Goal: Contribute content: Add original content to the website for others to see

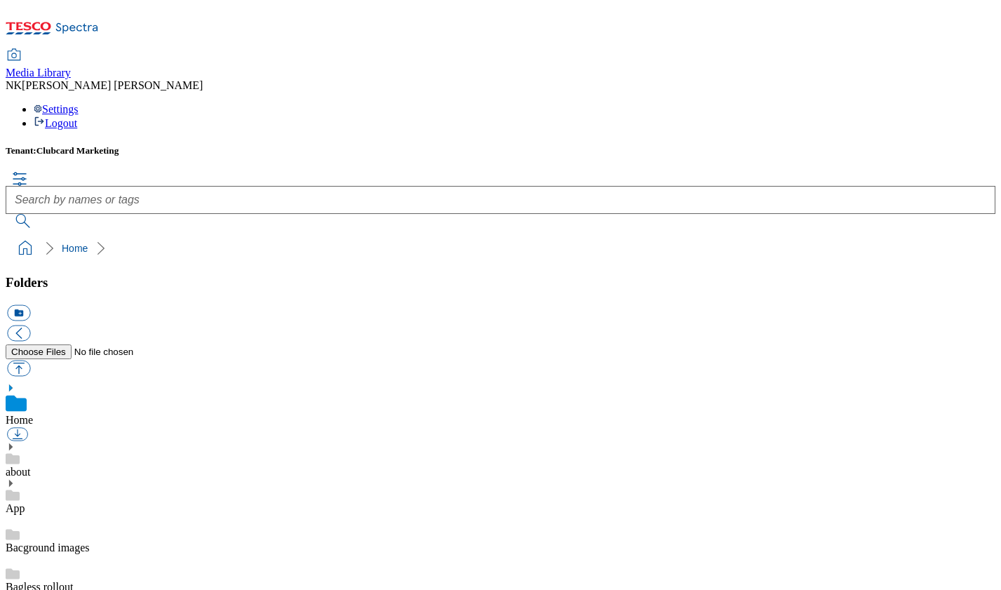
click at [15, 478] on icon at bounding box center [11, 483] width 10 height 10
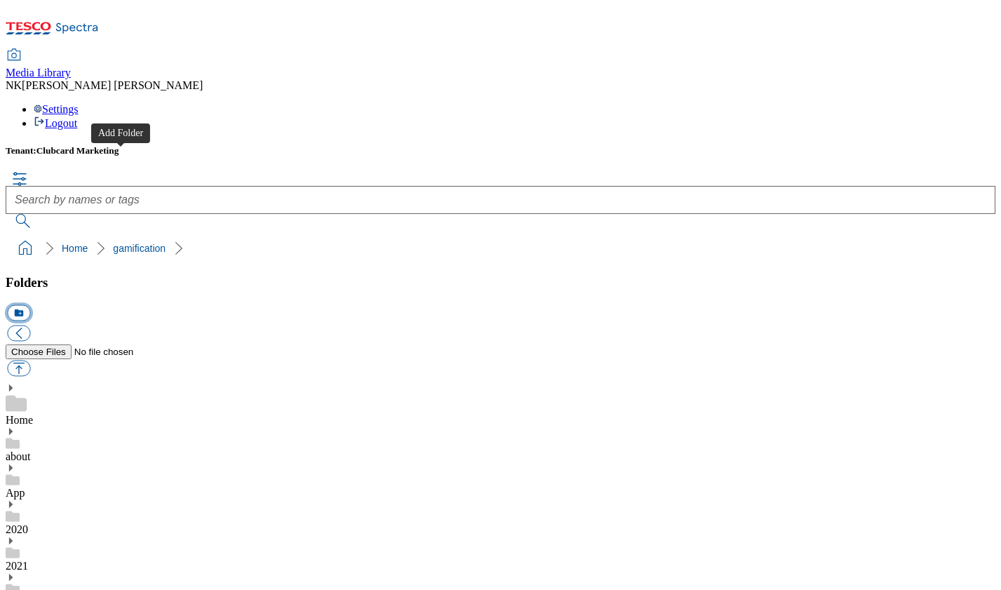
click at [30, 304] on button "icon_new_folder" at bounding box center [18, 312] width 23 height 16
type input "c"
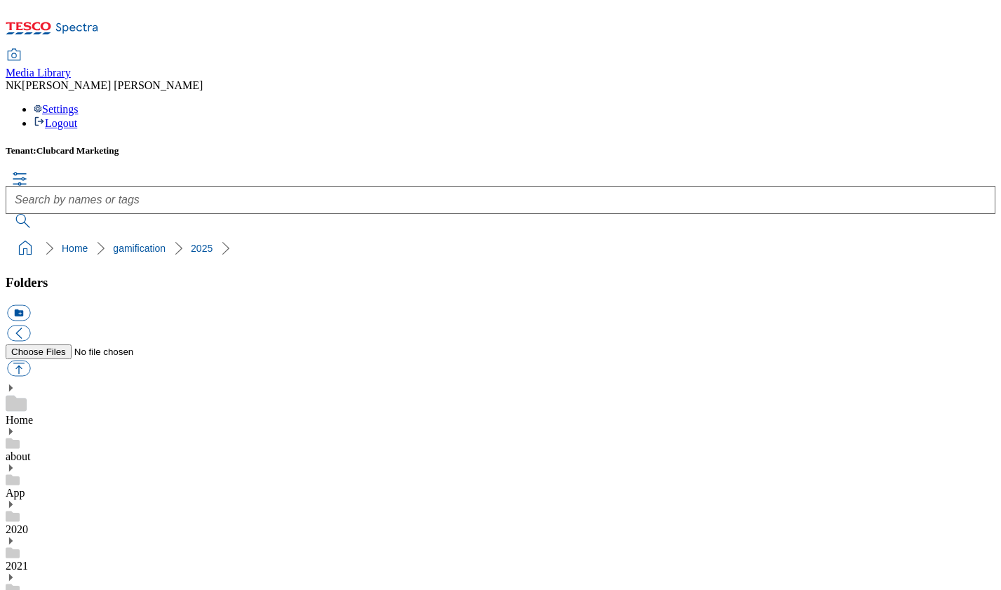
type input "reward_media"
click at [30, 360] on button "button" at bounding box center [18, 368] width 23 height 16
type input "C:\fakepath\Unpacked_2025_Hero_Phone_1029x579 2.png"
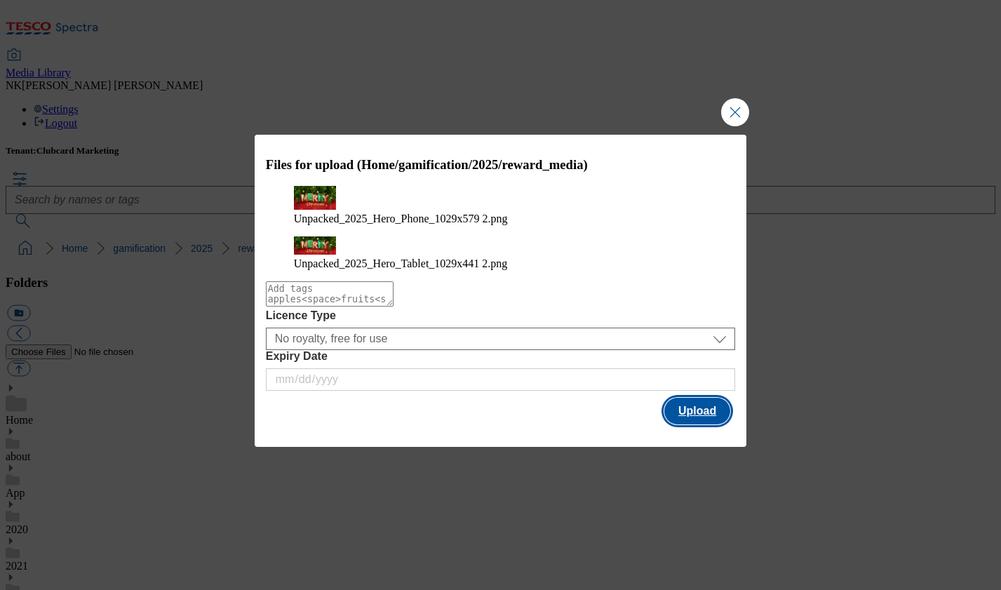
click at [693, 406] on button "Upload" at bounding box center [697, 411] width 66 height 27
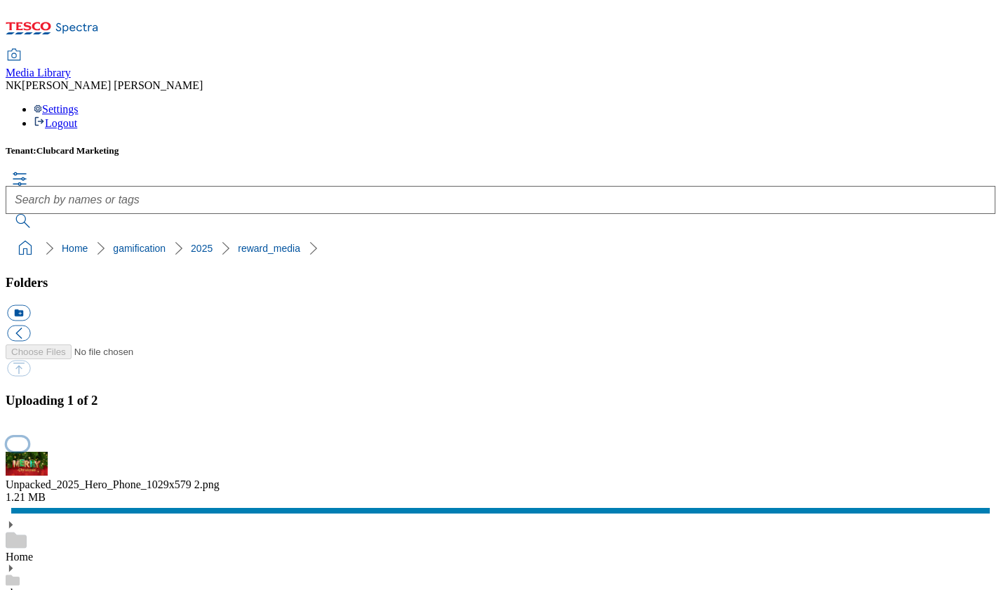
click at [28, 438] on button "button" at bounding box center [17, 444] width 21 height 13
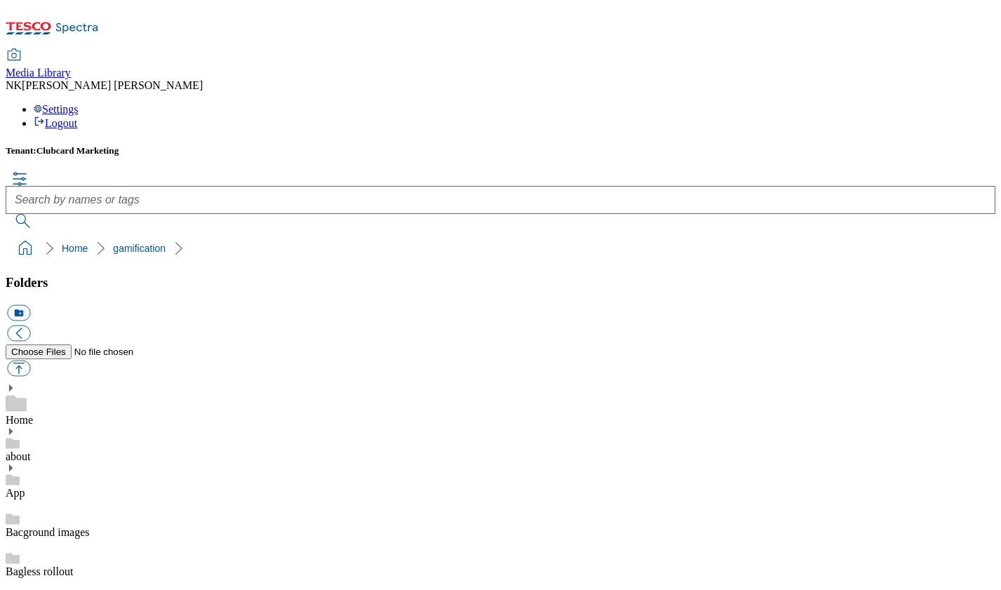
scroll to position [681, 0]
click at [30, 360] on button "button" at bounding box center [18, 368] width 23 height 16
type input "C:\fakepath\Unpacked_2025_Hero_Phone_1029x579 2.png"
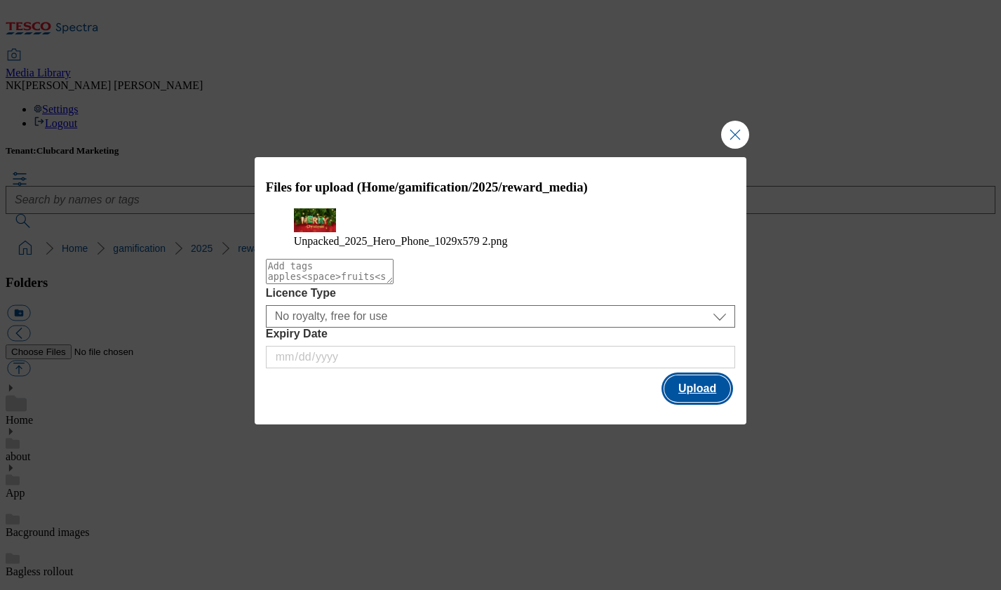
click at [697, 402] on button "Upload" at bounding box center [697, 388] width 66 height 27
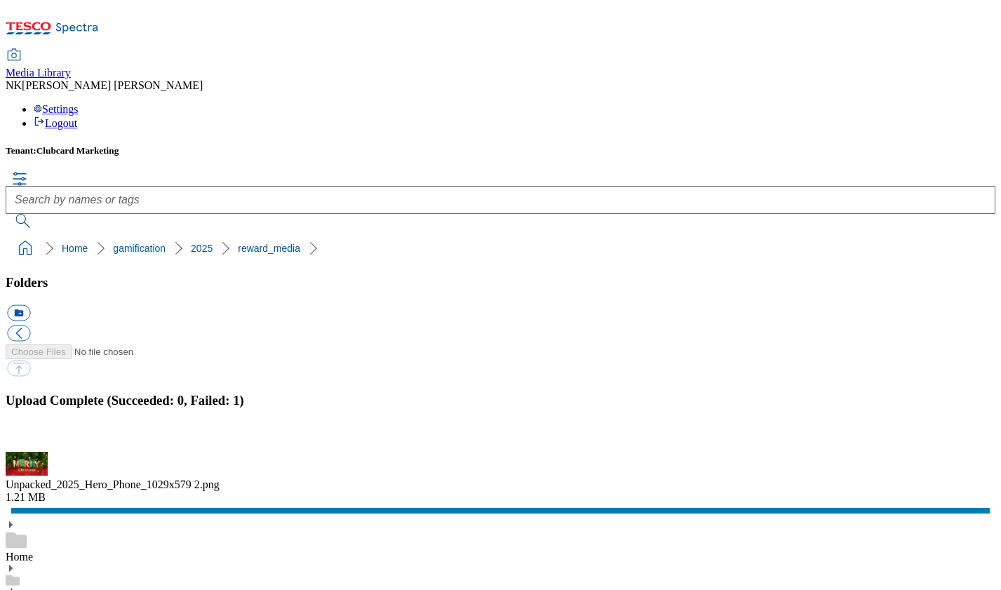
click at [829, 491] on div "1.21 MB" at bounding box center [501, 497] width 990 height 13
drag, startPoint x: 698, startPoint y: 331, endPoint x: 812, endPoint y: 331, distance: 113.7
click at [812, 478] on div "Unpacked_2025_Hero_Phone_1029x579 2.png" at bounding box center [501, 484] width 990 height 13
copy div "Unpacked_2025_Hero_Phone"
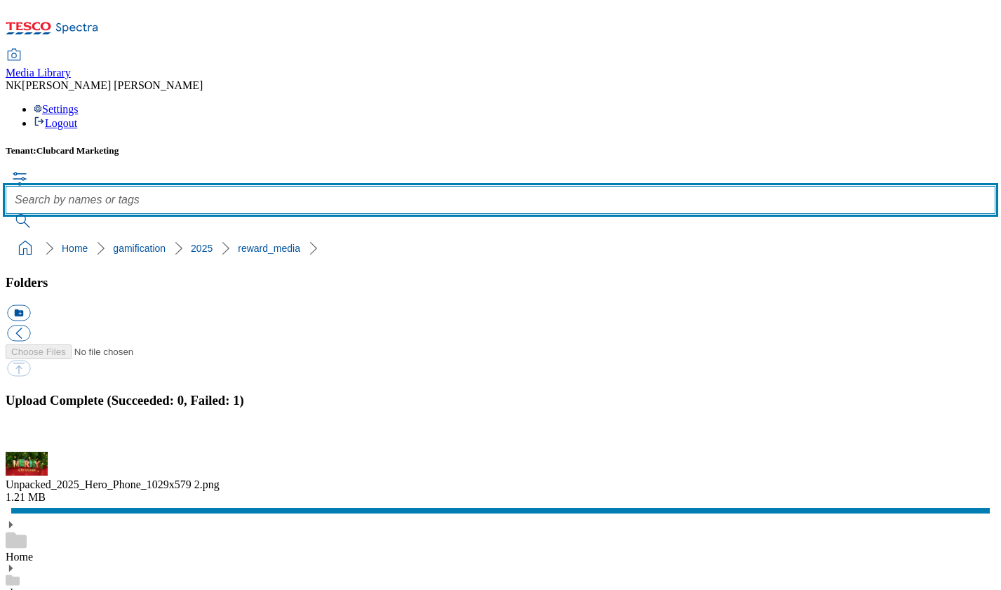
click at [421, 186] on input "text" at bounding box center [501, 200] width 990 height 28
paste input "Unpacked_2025_Hero_Phone"
type input "Unpacked_2025_Hero_Phone"
click at [6, 214] on button "submit" at bounding box center [24, 221] width 36 height 14
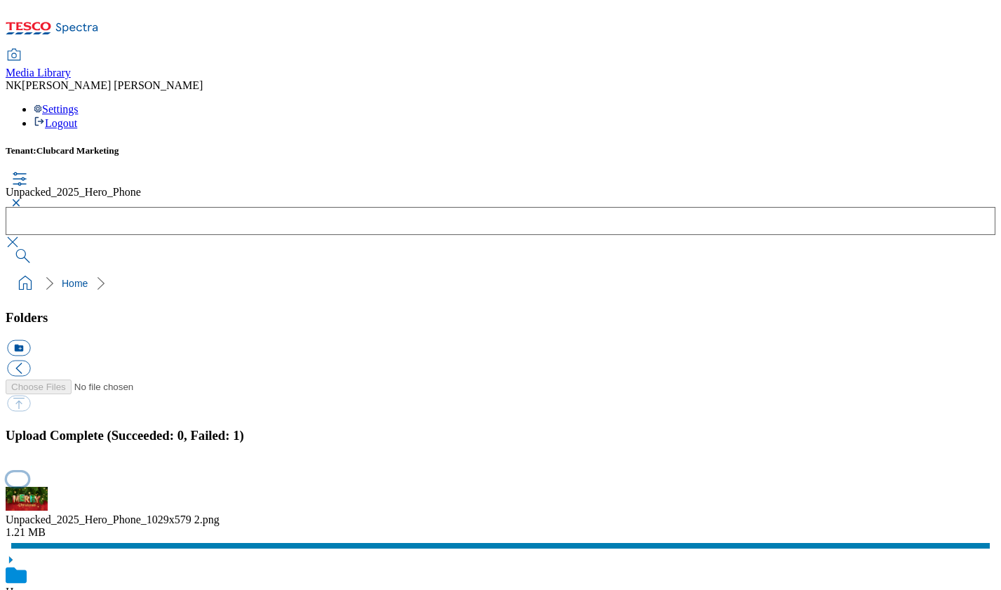
click at [28, 473] on button "button" at bounding box center [17, 479] width 21 height 13
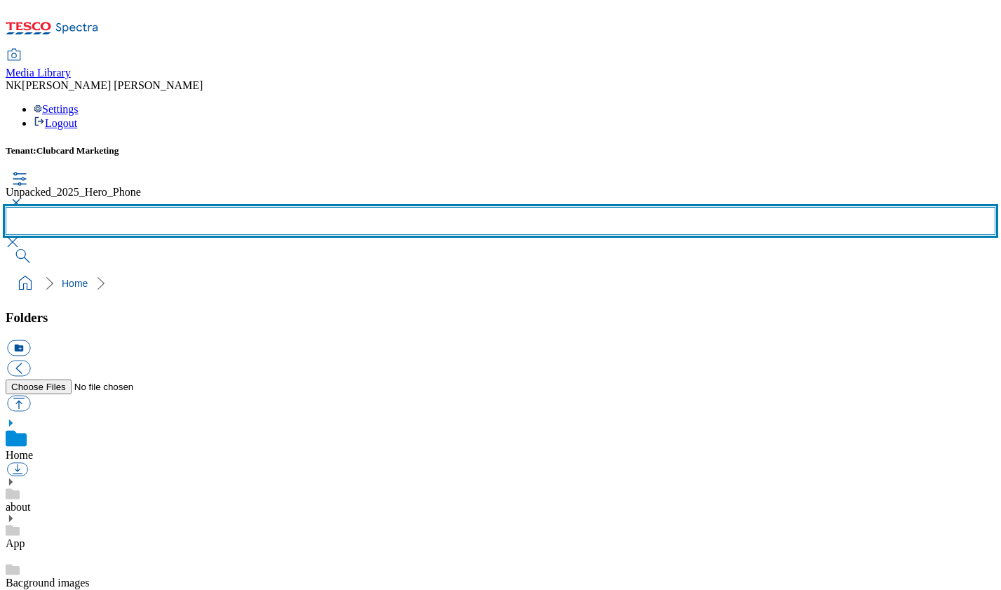
click at [545, 207] on input "text" at bounding box center [501, 221] width 990 height 28
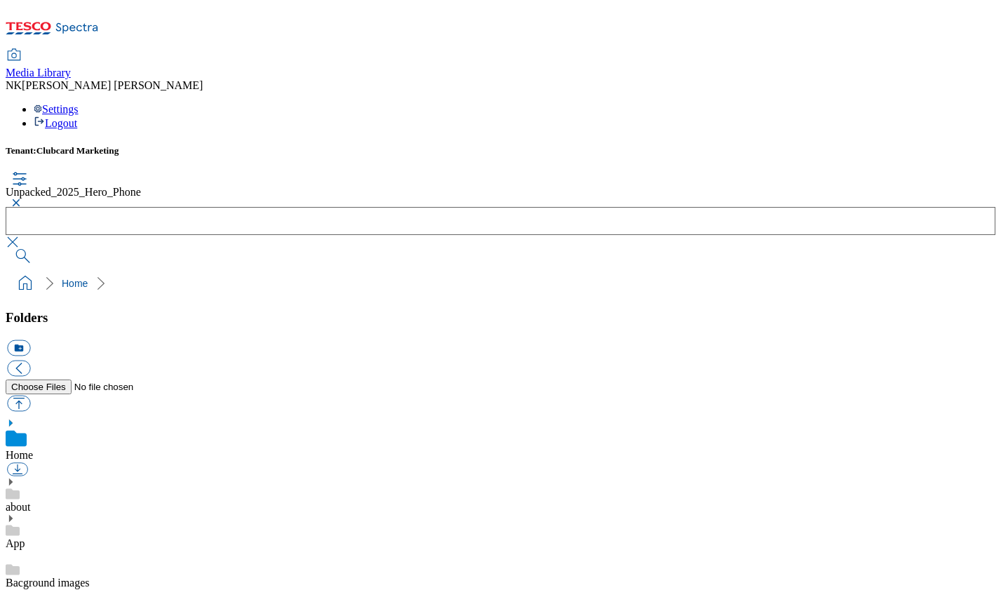
click at [22, 199] on button "button" at bounding box center [14, 203] width 17 height 8
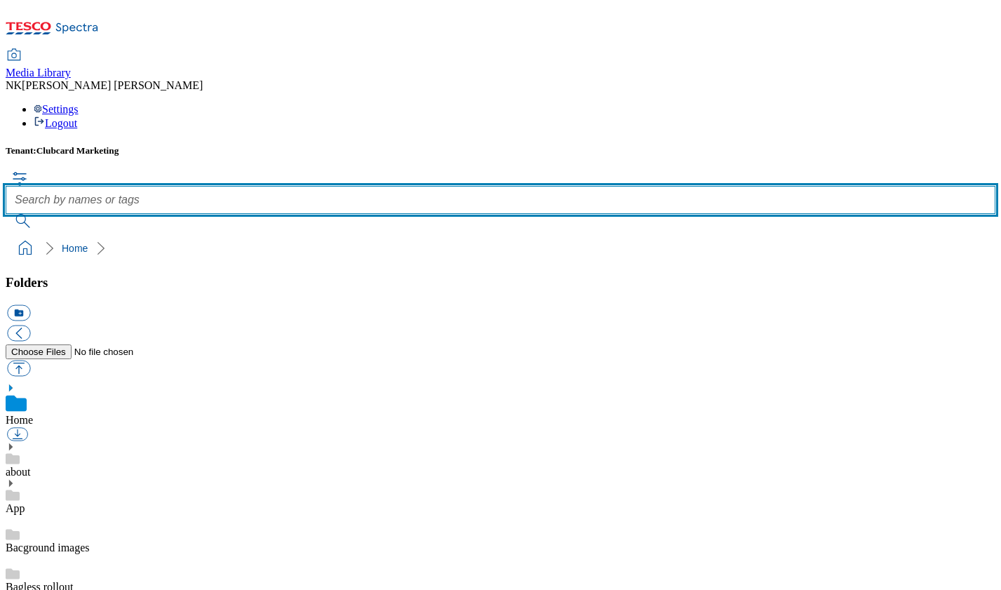
click at [438, 186] on input "text" at bounding box center [501, 200] width 990 height 28
paste input "Unpacked_2025_Hero_Phone"
type input "Unpacked_2025_Hero_Phone"
click at [6, 214] on button "submit" at bounding box center [24, 221] width 36 height 14
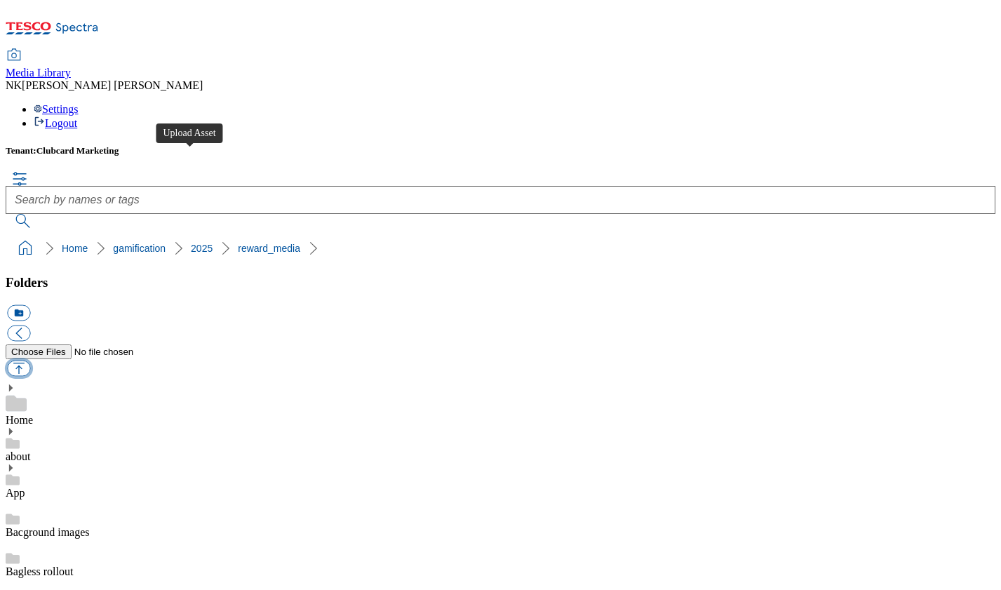
click at [30, 360] on button "button" at bounding box center [18, 368] width 23 height 16
type input "C:\fakepath\Unpacked_2025_Hero_Tablet_1029x441 2.png"
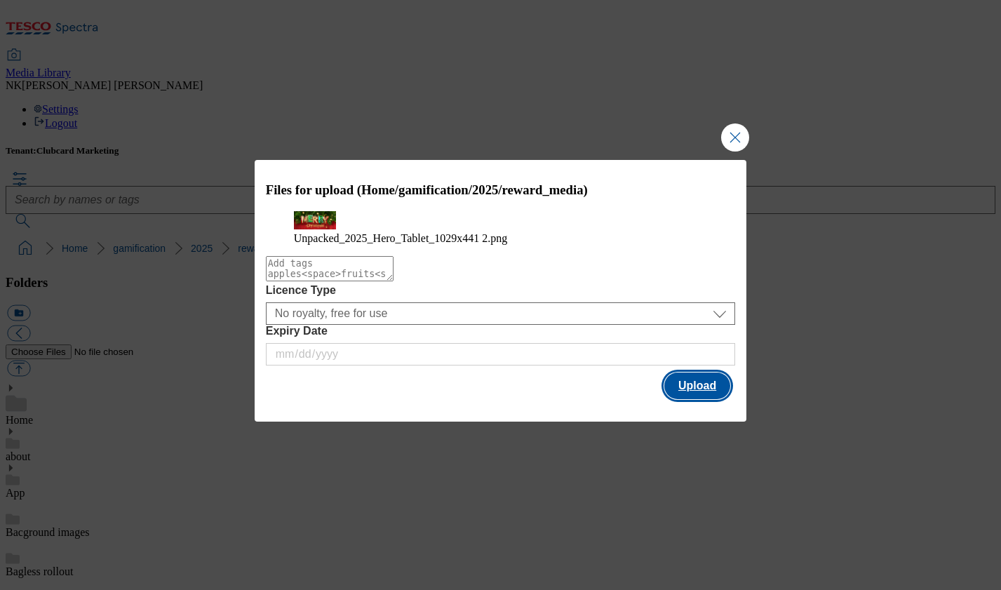
click at [703, 399] on button "Upload" at bounding box center [697, 386] width 66 height 27
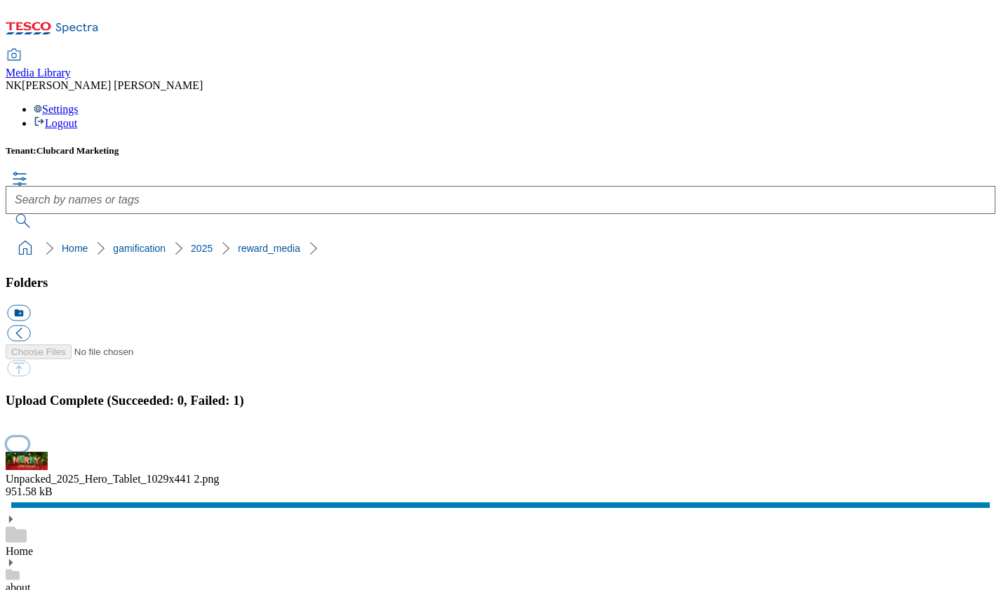
click at [28, 438] on button "button" at bounding box center [17, 444] width 21 height 13
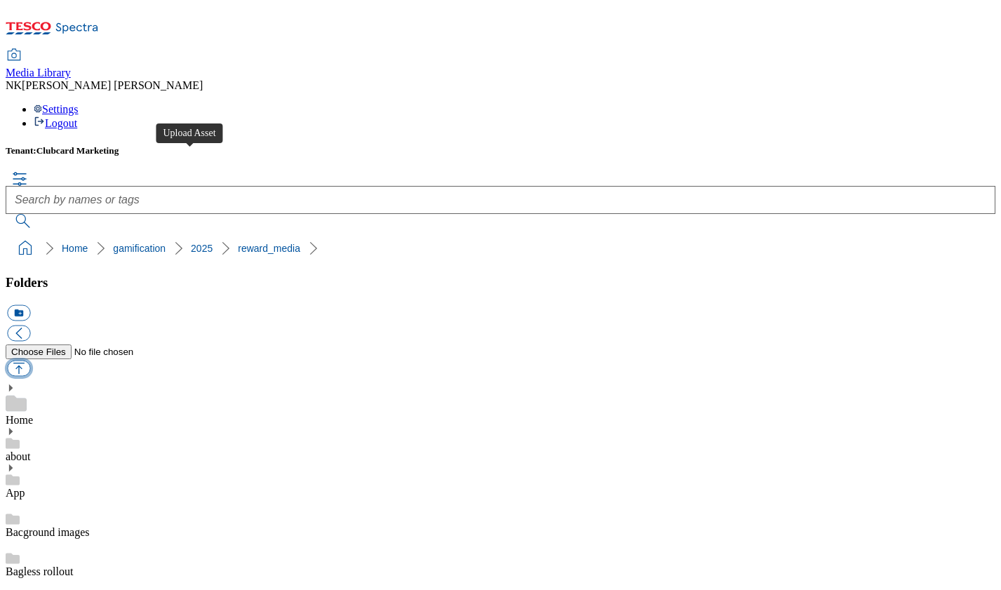
click at [30, 360] on button "button" at bounding box center [18, 368] width 23 height 16
type input "C:\fakepath\Unpacked_2025_Hero_Phone_1029x579 2.png"
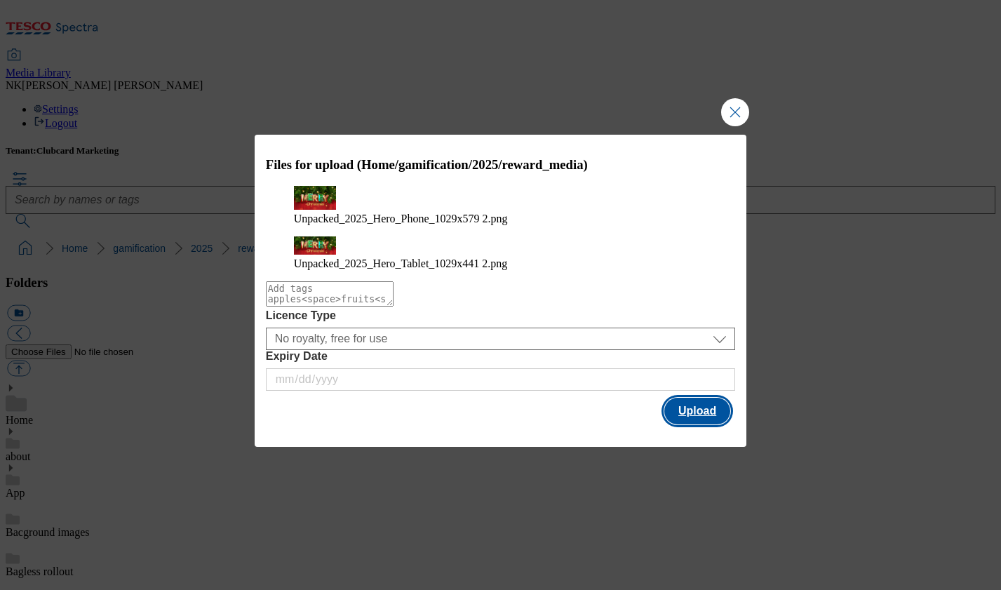
click at [692, 406] on button "Upload" at bounding box center [697, 411] width 66 height 27
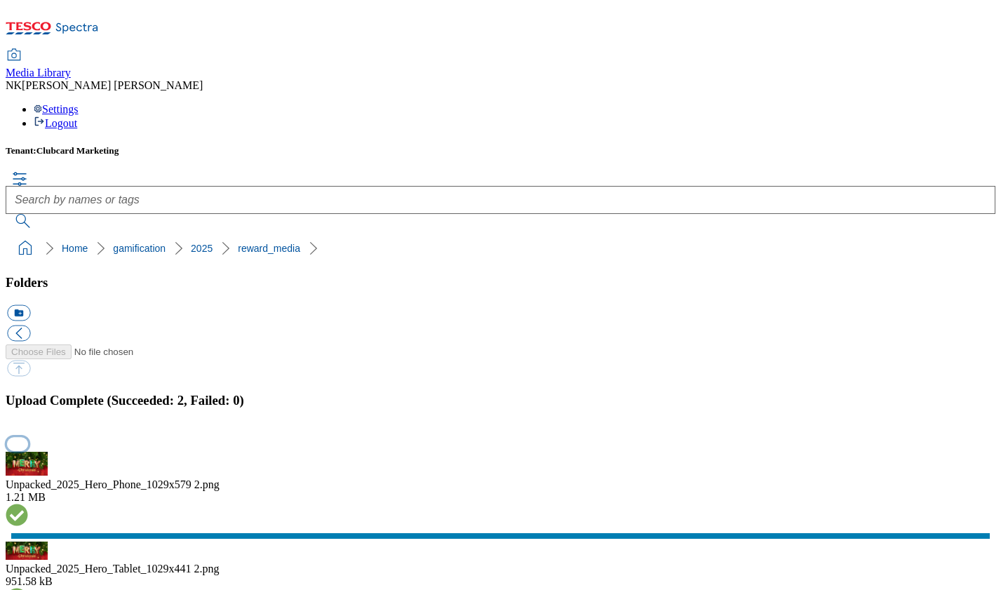
click at [28, 438] on button "button" at bounding box center [17, 444] width 21 height 13
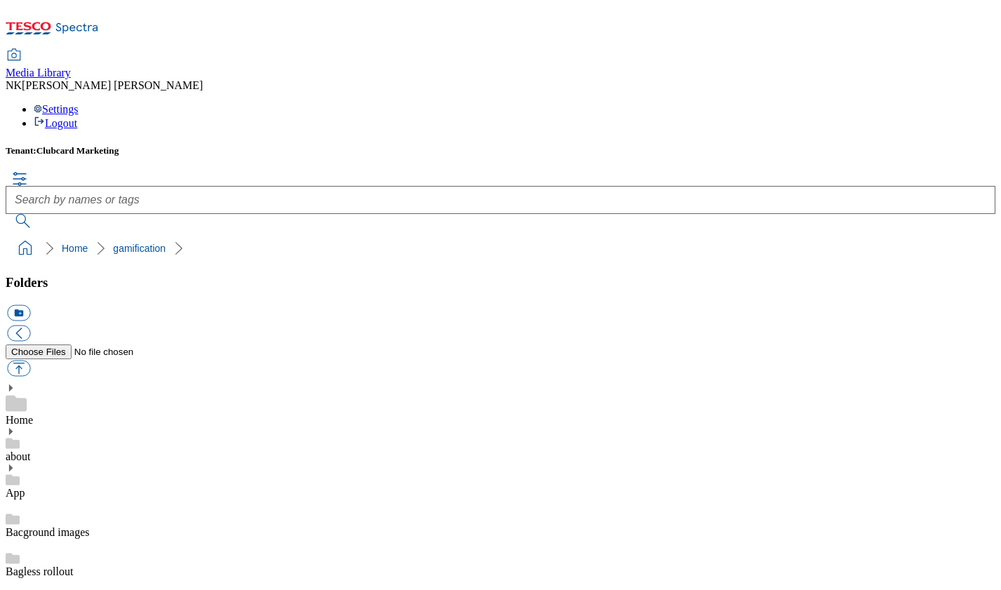
scroll to position [408, 0]
